Goal: Task Accomplishment & Management: Use online tool/utility

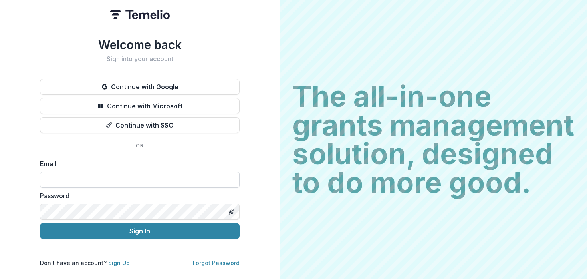
click at [146, 174] on input at bounding box center [140, 180] width 200 height 16
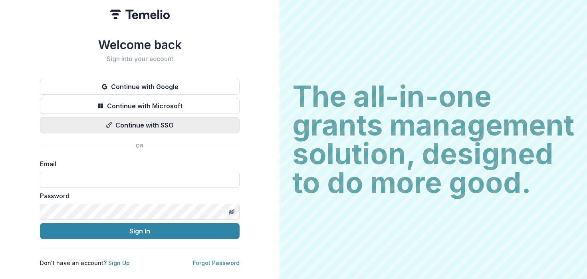
type input "**********"
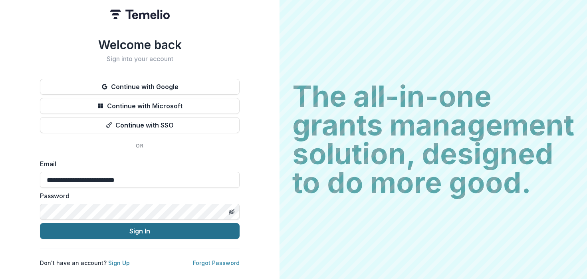
click at [149, 229] on button "Sign In" at bounding box center [140, 231] width 200 height 16
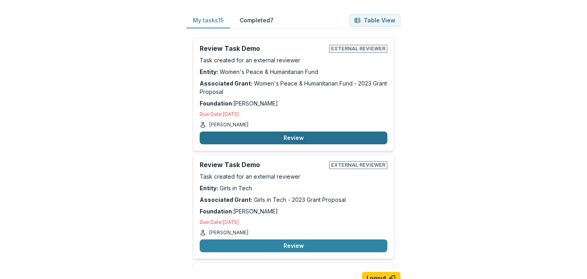
click at [284, 133] on button "Review" at bounding box center [294, 137] width 188 height 13
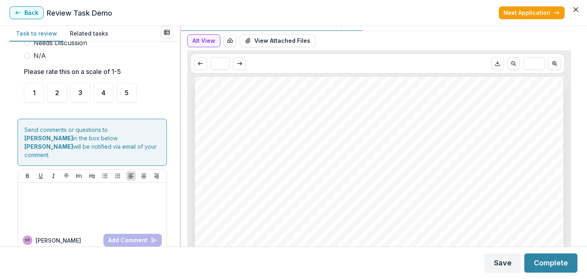
scroll to position [239, 0]
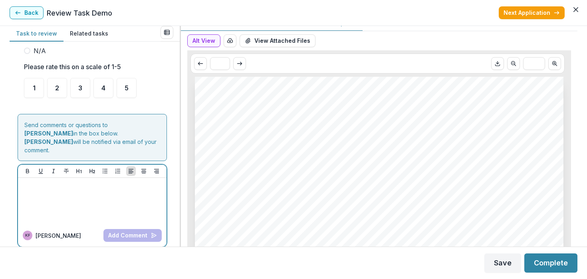
click at [72, 188] on div at bounding box center [92, 201] width 142 height 40
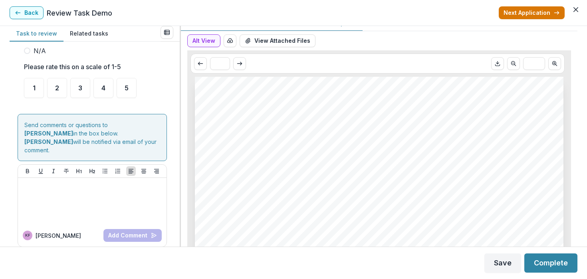
click at [549, 14] on button "Next Application" at bounding box center [531, 12] width 66 height 13
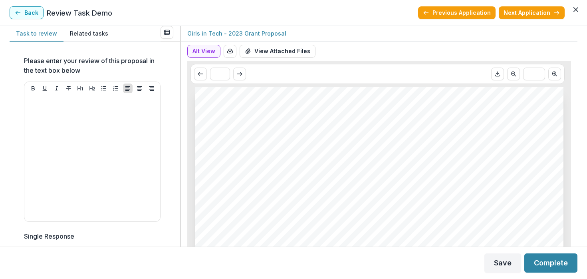
click at [549, 14] on button "Next Application" at bounding box center [531, 12] width 66 height 13
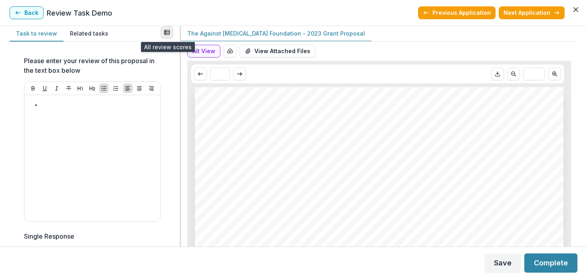
click at [166, 32] on icon "View all reviews" at bounding box center [167, 32] width 6 height 6
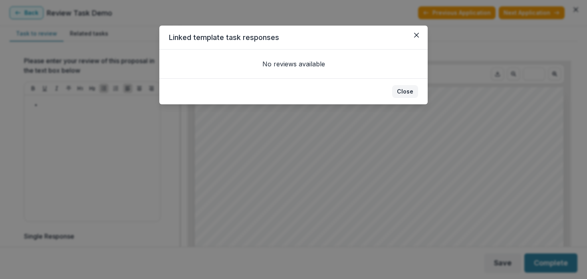
click at [400, 93] on button "Close" at bounding box center [405, 91] width 26 height 13
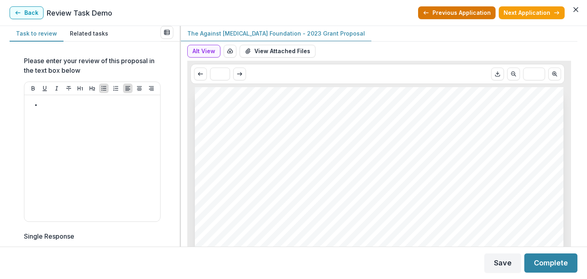
click at [460, 9] on button "Previous Application" at bounding box center [456, 12] width 77 height 13
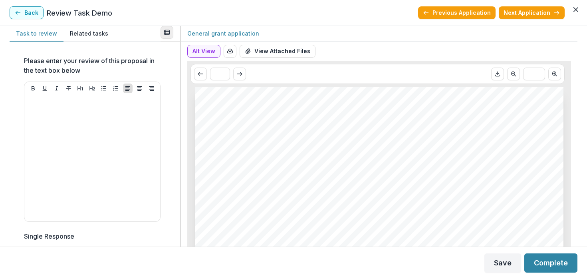
click at [161, 31] on button "View all reviews" at bounding box center [166, 32] width 13 height 13
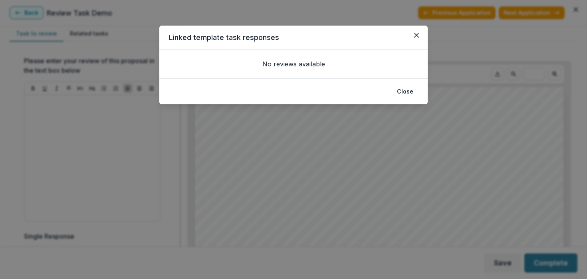
click at [404, 100] on footer "Close" at bounding box center [293, 91] width 268 height 26
click at [405, 95] on button "Close" at bounding box center [405, 91] width 26 height 13
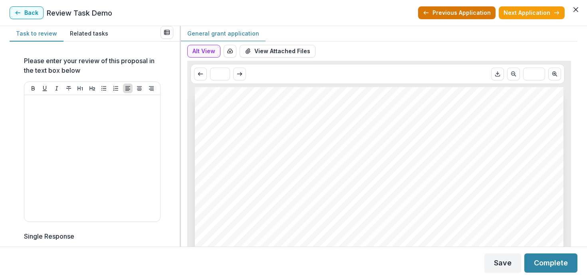
click at [434, 15] on button "Previous Application" at bounding box center [456, 12] width 77 height 13
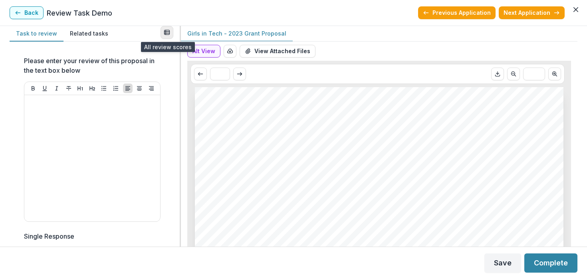
click at [169, 31] on rect "View all reviews" at bounding box center [166, 32] width 5 height 4
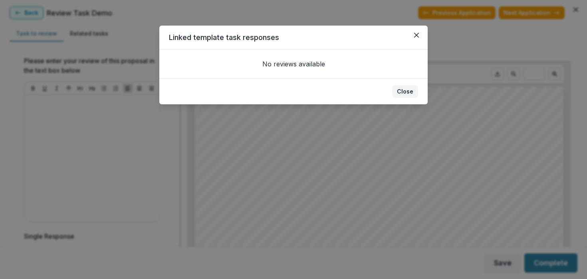
click at [410, 96] on button "Close" at bounding box center [405, 91] width 26 height 13
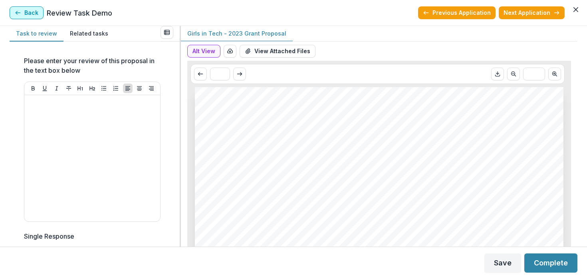
click at [38, 12] on button "Back" at bounding box center [27, 12] width 34 height 13
